Goal: Information Seeking & Learning: Compare options

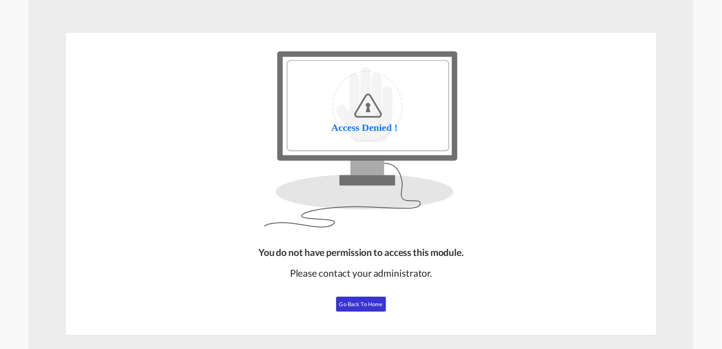
click at [359, 307] on button "Go Back to Home" at bounding box center [361, 304] width 50 height 15
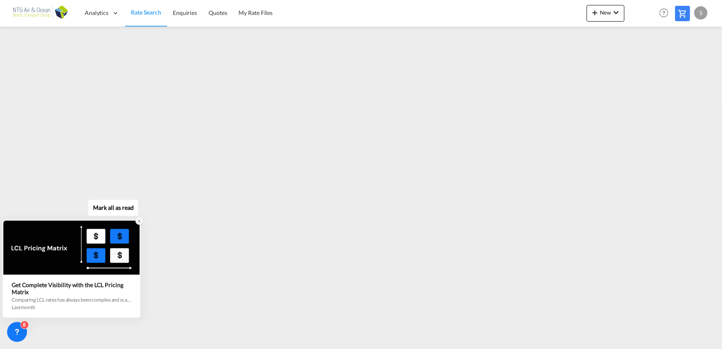
click at [138, 224] on icon at bounding box center [139, 221] width 6 height 6
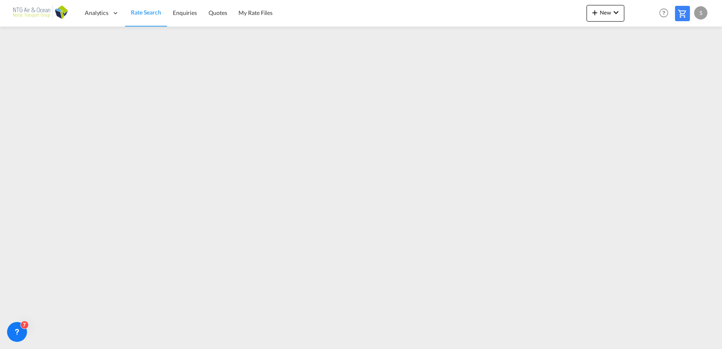
click at [12, 349] on html "Analytics Reports Dashboard Rate Search Enquiries Quotes" at bounding box center [361, 174] width 722 height 349
